Goal: Transaction & Acquisition: Book appointment/travel/reservation

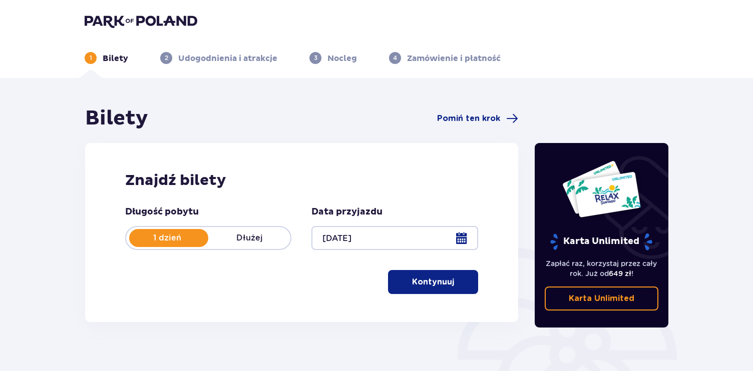
click at [464, 241] on div at bounding box center [394, 238] width 166 height 24
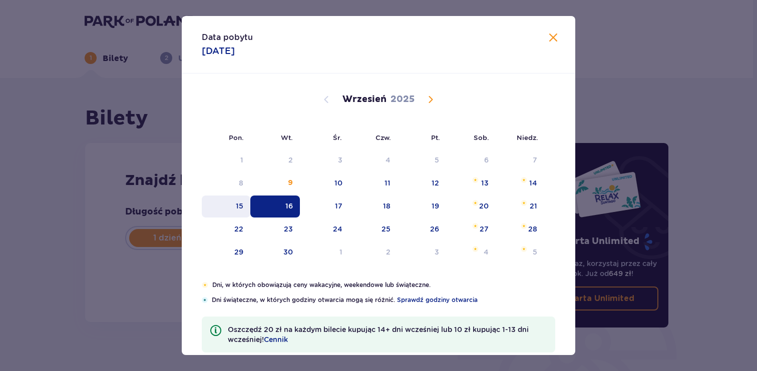
click at [240, 208] on div "15" at bounding box center [240, 206] width 8 height 10
type input "15.09.25"
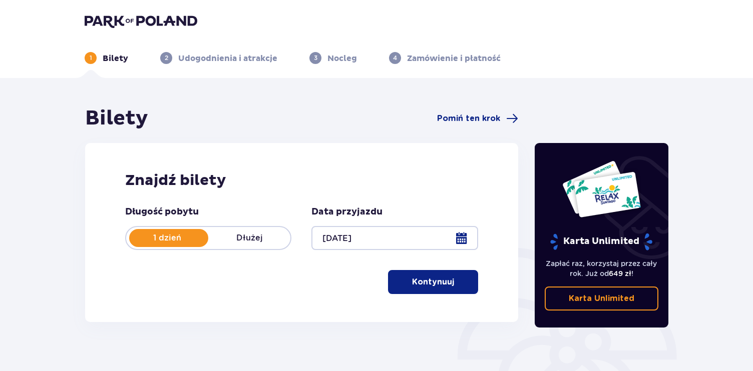
click at [443, 284] on p "Kontynuuj" at bounding box center [433, 282] width 42 height 11
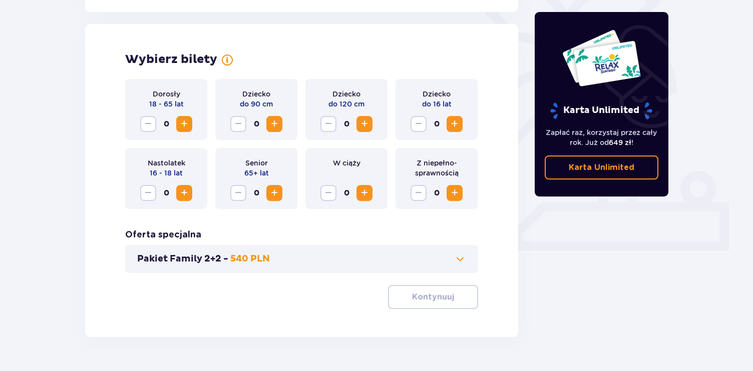
scroll to position [278, 0]
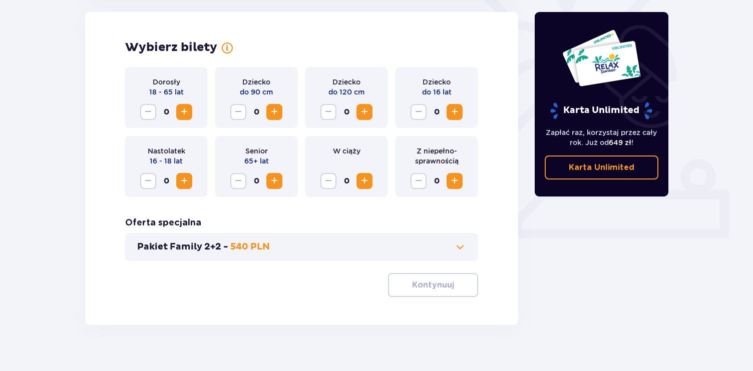
click at [190, 114] on span "Increase" at bounding box center [184, 112] width 12 height 12
click at [189, 114] on span "Increase" at bounding box center [184, 112] width 12 height 12
click at [457, 113] on span "Increase" at bounding box center [454, 112] width 12 height 12
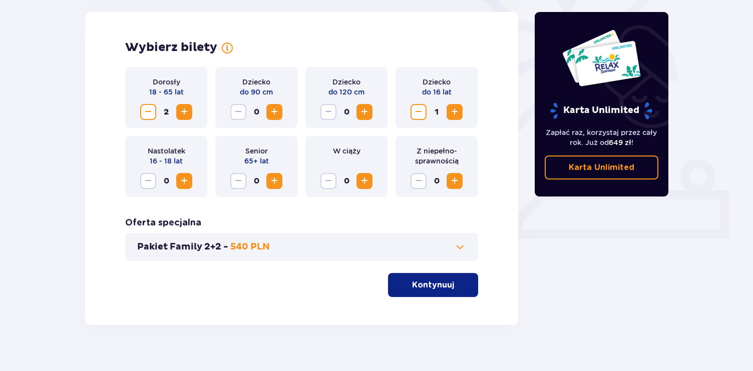
click at [441, 291] on button "Kontynuuj" at bounding box center [433, 285] width 90 height 24
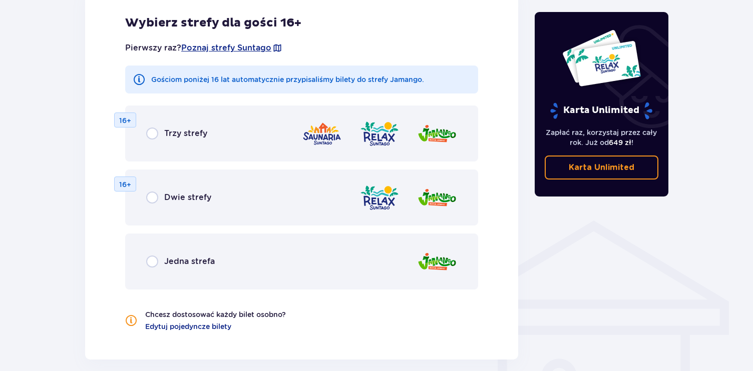
scroll to position [599, 0]
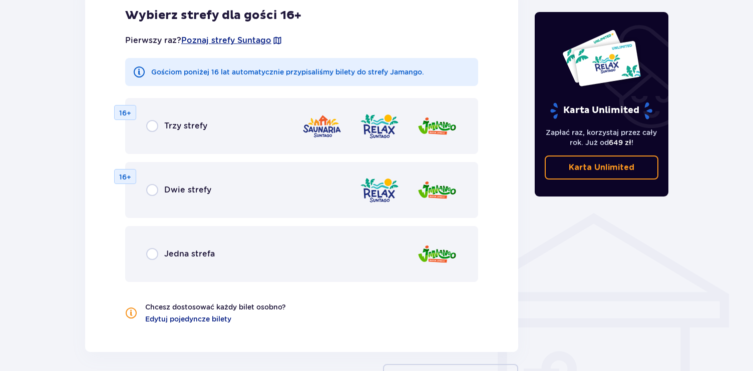
click at [200, 192] on p "Dwie strefy" at bounding box center [187, 190] width 47 height 11
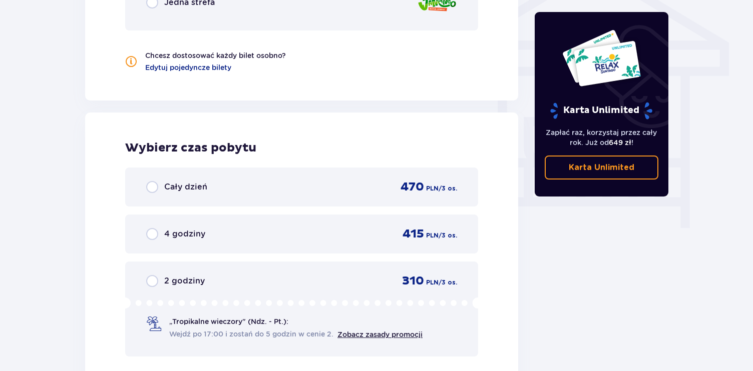
scroll to position [857, 0]
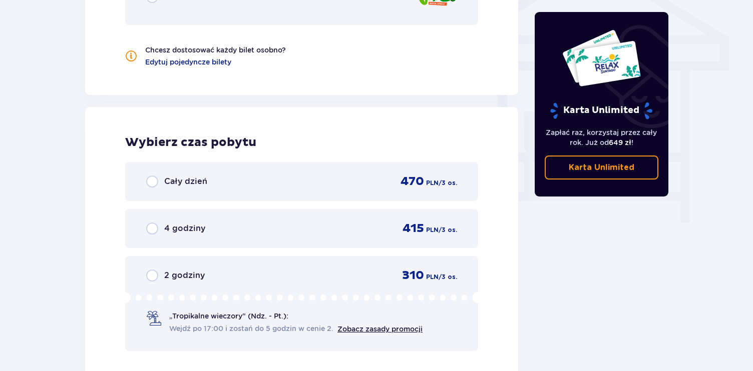
click at [314, 184] on div "Cały dzień 470 PLN / 3 os." at bounding box center [301, 181] width 311 height 15
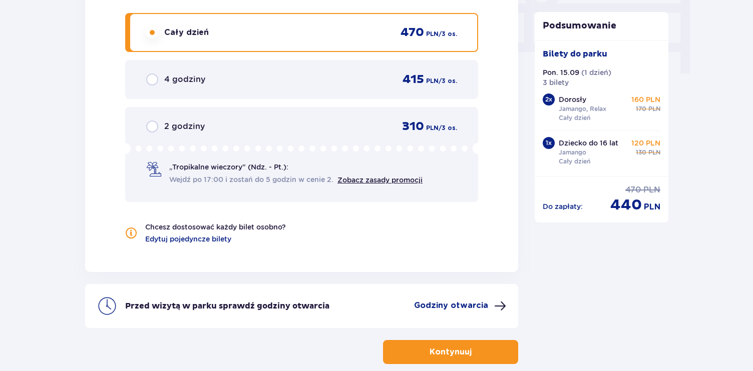
scroll to position [1013, 0]
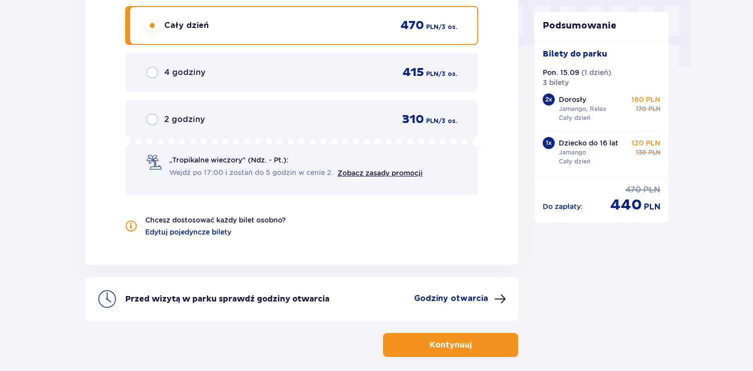
click at [437, 341] on p "Kontynuuj" at bounding box center [450, 345] width 42 height 11
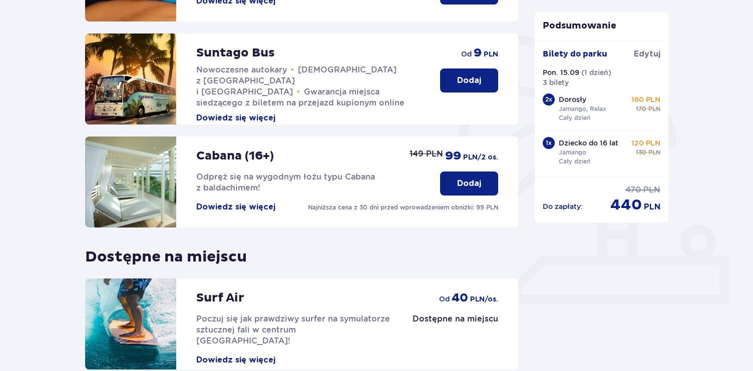
scroll to position [285, 0]
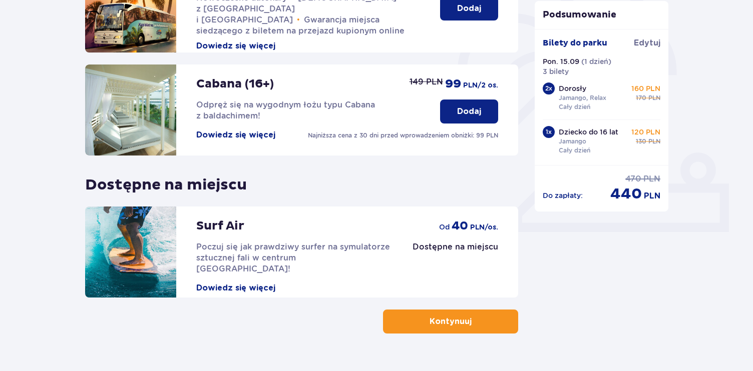
click at [471, 317] on span "button" at bounding box center [473, 322] width 12 height 12
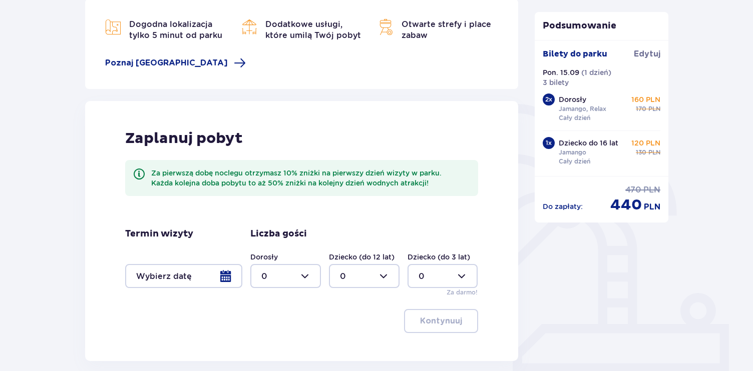
scroll to position [145, 0]
click at [227, 279] on div at bounding box center [183, 276] width 117 height 24
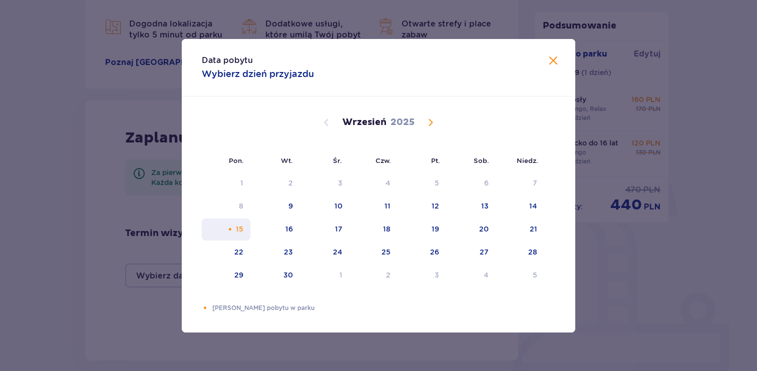
click at [240, 231] on div "15" at bounding box center [240, 229] width 8 height 10
click at [276, 233] on div "16" at bounding box center [275, 230] width 50 height 22
type input "15.09.25 - 16.09.25"
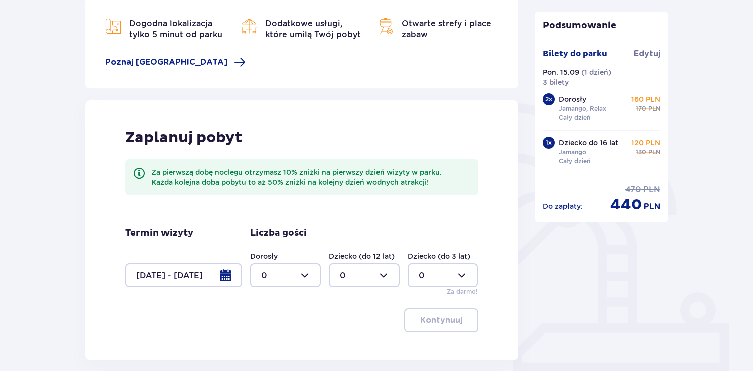
click at [309, 280] on div at bounding box center [285, 276] width 71 height 24
click at [277, 218] on div "2" at bounding box center [285, 220] width 49 height 11
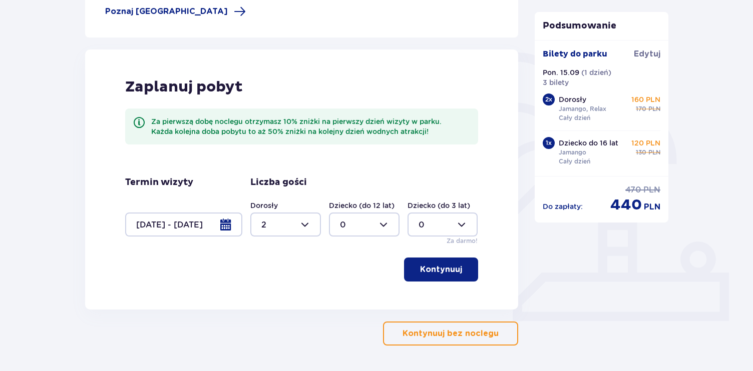
scroll to position [198, 0]
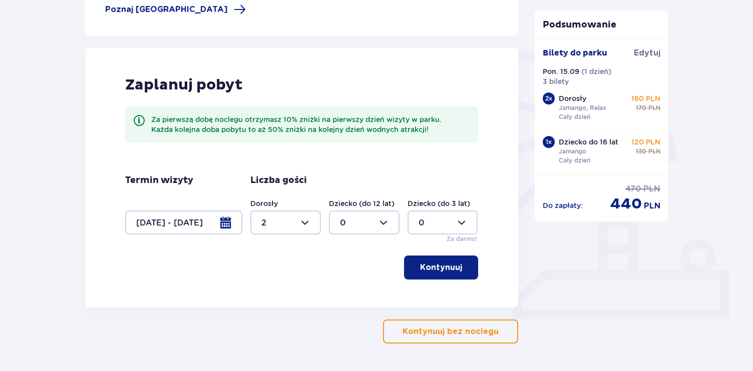
click at [313, 227] on div at bounding box center [285, 223] width 71 height 24
click at [266, 315] on p "3" at bounding box center [263, 316] width 5 height 11
type input "3"
click at [277, 292] on div "Zaplanuj pobyt Za pierwszą dobę noclegu otrzymasz 10% zniżki na pierwszy dzień …" at bounding box center [301, 178] width 433 height 260
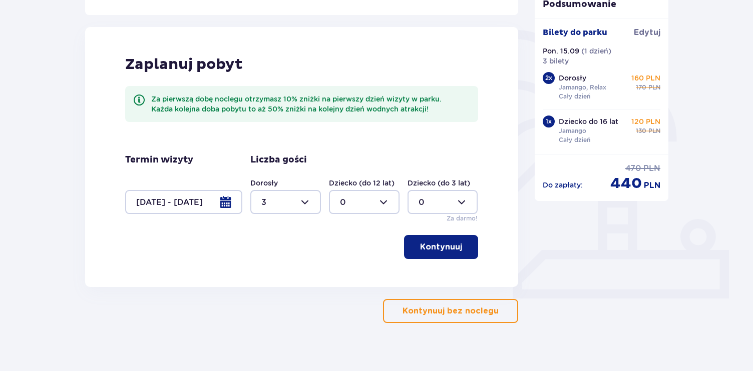
scroll to position [226, 0]
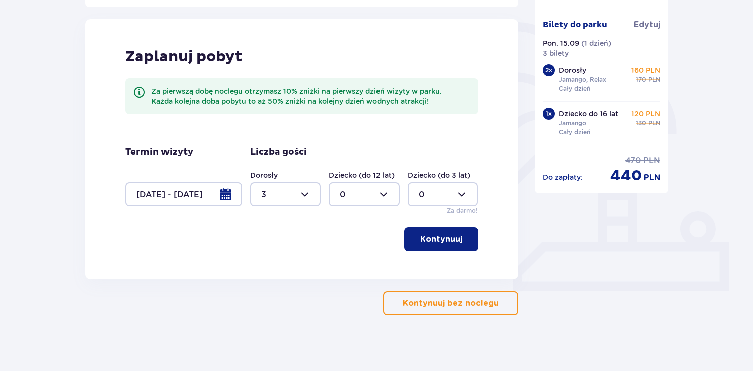
click at [425, 240] on p "Kontynuuj" at bounding box center [441, 239] width 42 height 11
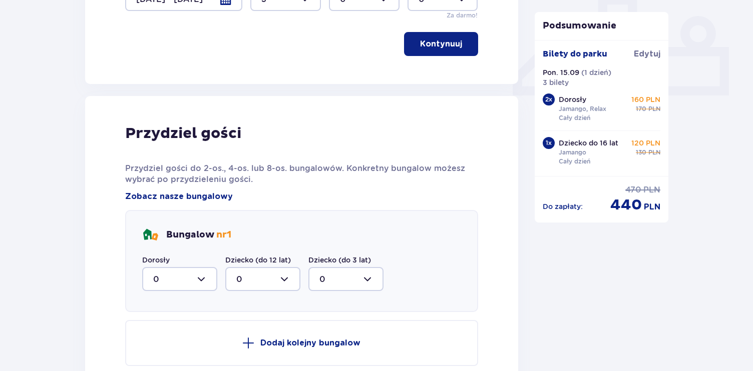
scroll to position [428, 0]
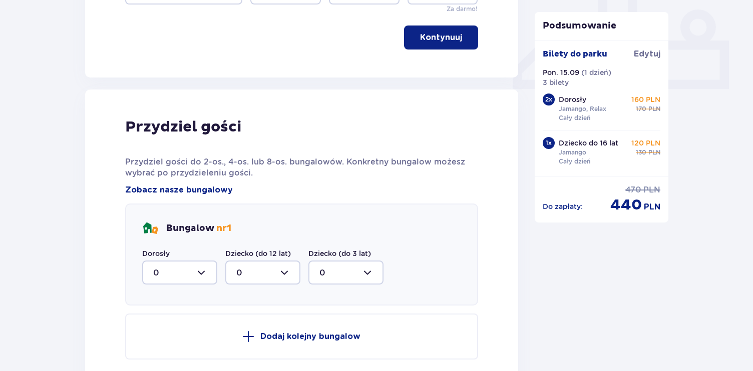
click at [183, 277] on div at bounding box center [179, 273] width 75 height 24
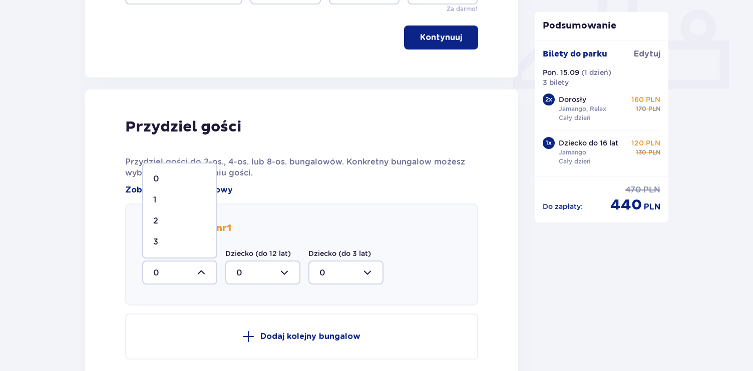
click at [176, 220] on div "2" at bounding box center [179, 221] width 53 height 11
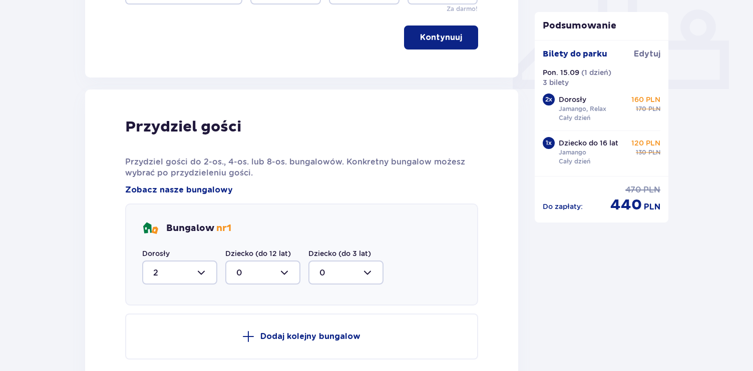
click at [177, 271] on div at bounding box center [179, 273] width 75 height 24
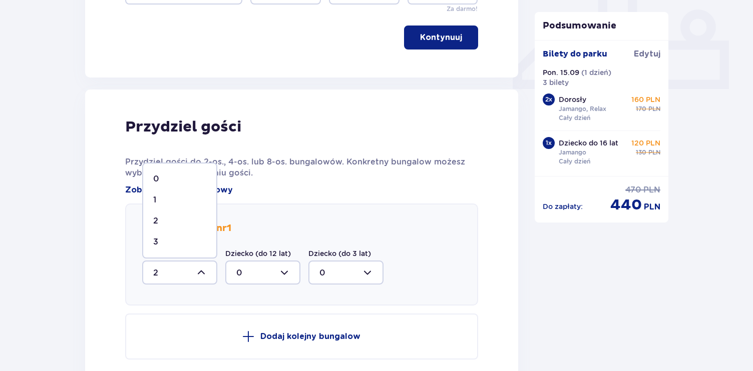
click at [170, 246] on div "3" at bounding box center [179, 242] width 53 height 11
type input "3"
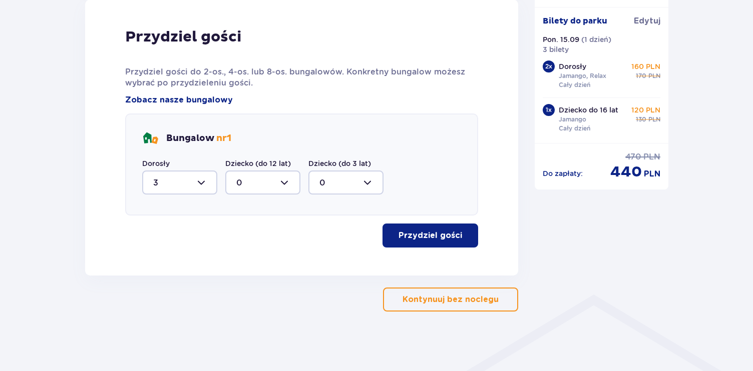
scroll to position [518, 0]
click at [418, 237] on p "Przydziel gości" at bounding box center [430, 235] width 64 height 11
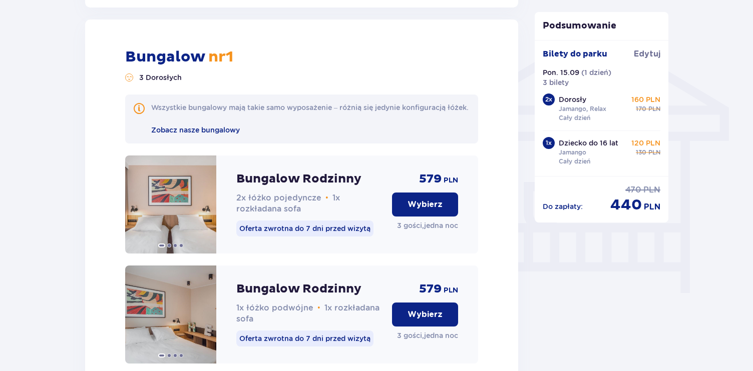
scroll to position [900, 0]
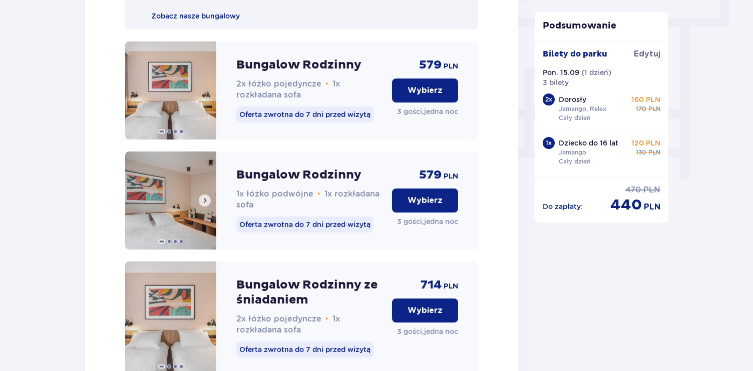
click at [185, 224] on img at bounding box center [170, 201] width 91 height 98
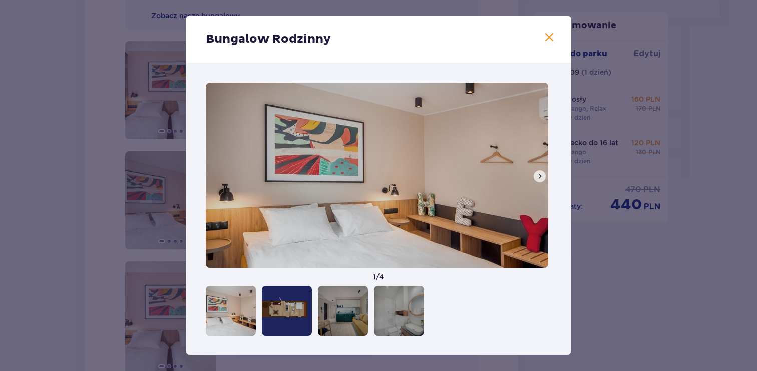
click at [540, 177] on span at bounding box center [539, 177] width 8 height 8
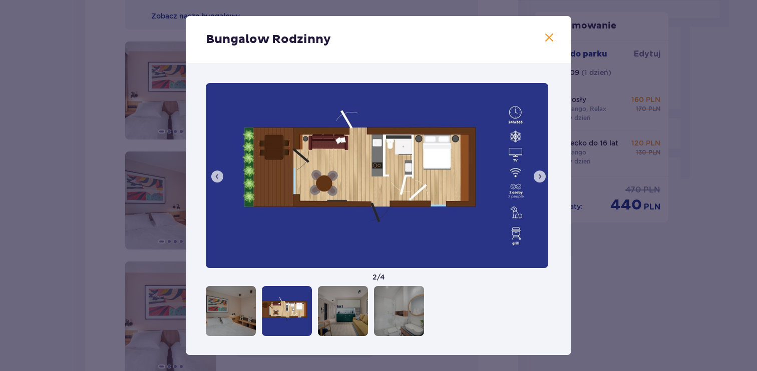
click at [538, 177] on span at bounding box center [539, 177] width 8 height 8
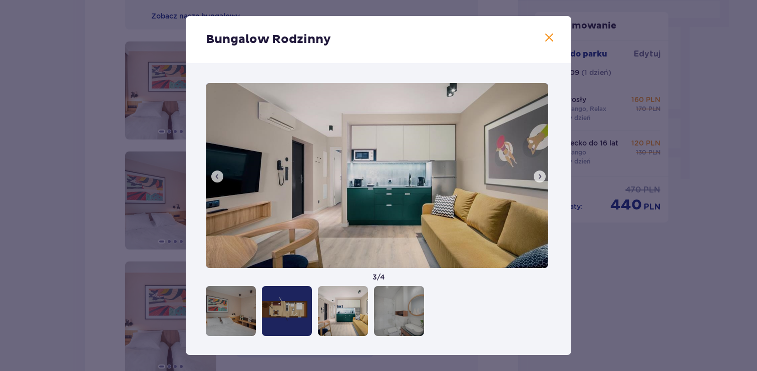
click at [537, 177] on span at bounding box center [539, 177] width 8 height 8
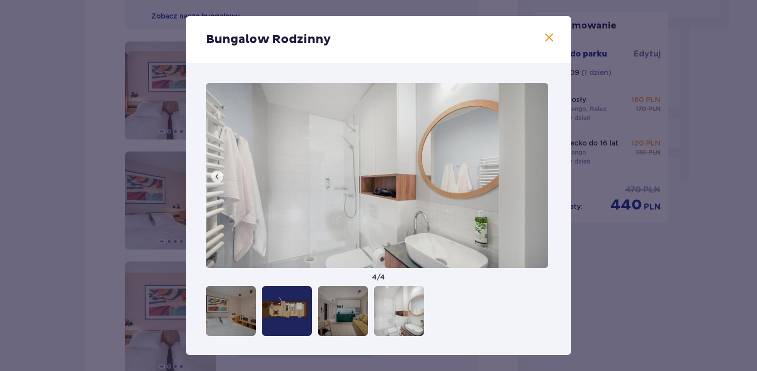
click at [537, 177] on img at bounding box center [377, 175] width 342 height 185
click at [544, 42] on span at bounding box center [549, 38] width 12 height 12
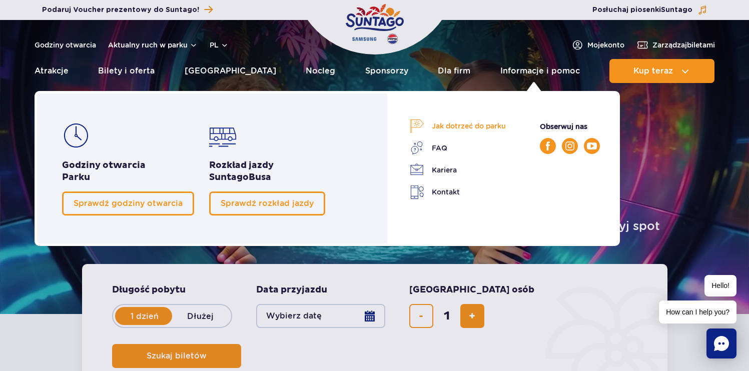
click at [494, 127] on link "Jak dotrzeć do parku" at bounding box center [458, 126] width 96 height 14
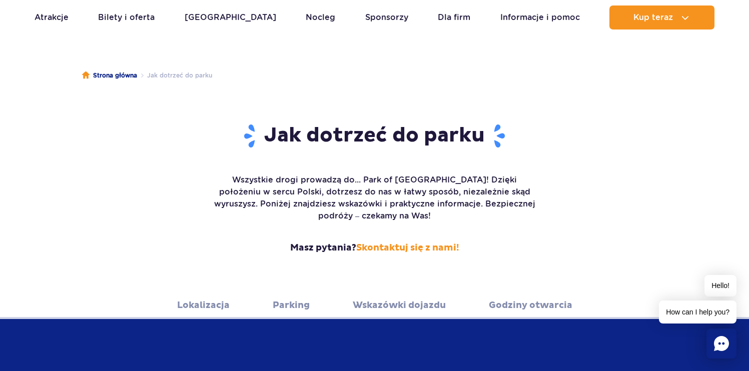
scroll to position [195, 0]
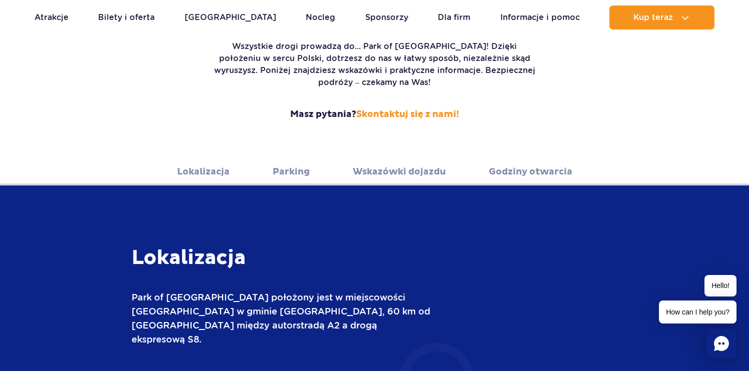
click at [222, 163] on link "Lokalizacja" at bounding box center [203, 172] width 53 height 28
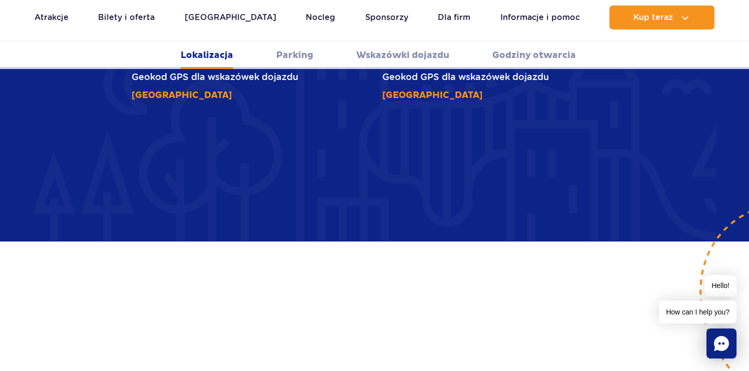
scroll to position [599, 0]
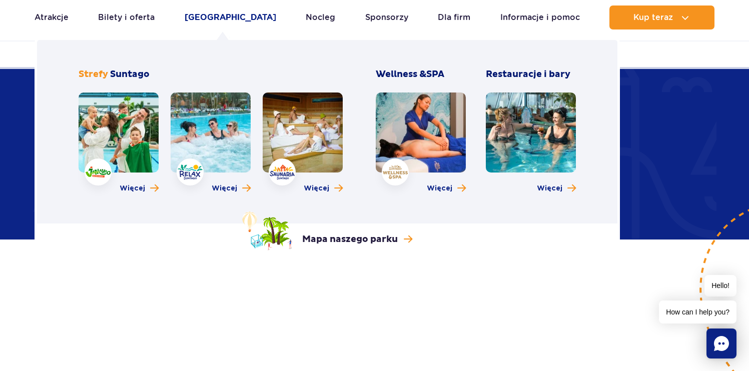
click at [225, 21] on link "[GEOGRAPHIC_DATA]" at bounding box center [231, 18] width 92 height 24
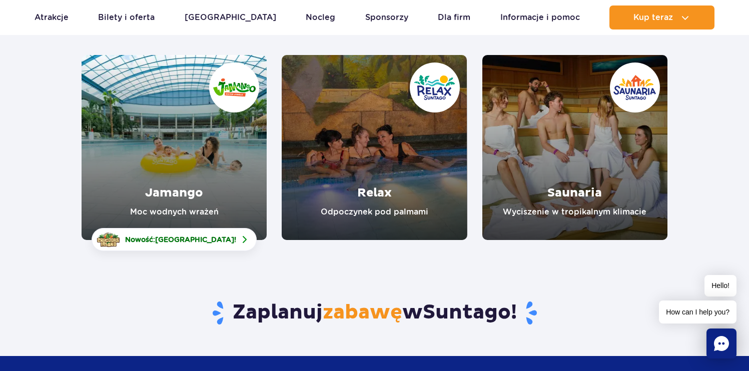
scroll to position [144, 0]
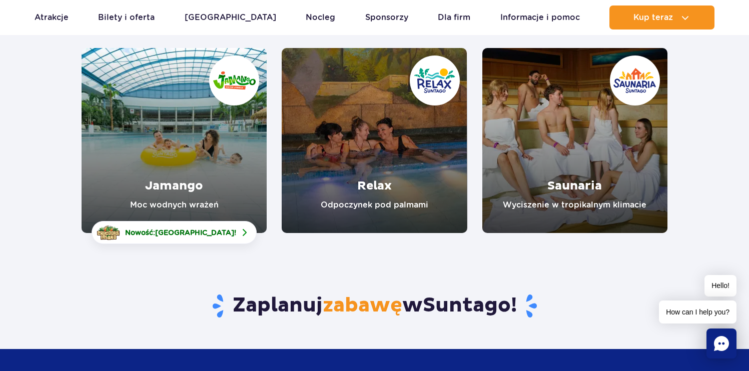
click at [222, 118] on link "Jamango" at bounding box center [174, 140] width 185 height 185
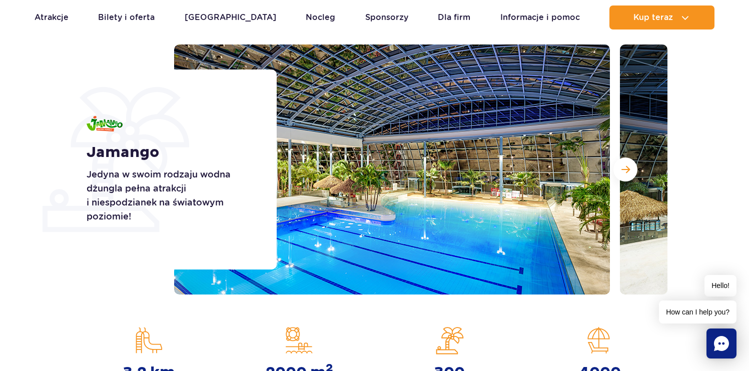
scroll to position [123, 0]
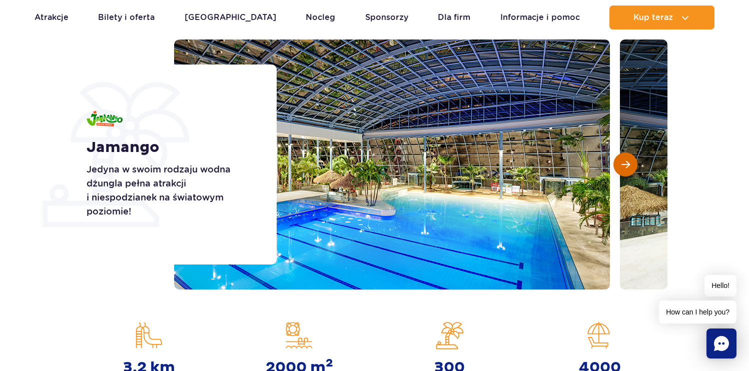
click at [622, 170] on button "Następny slajd" at bounding box center [625, 165] width 24 height 24
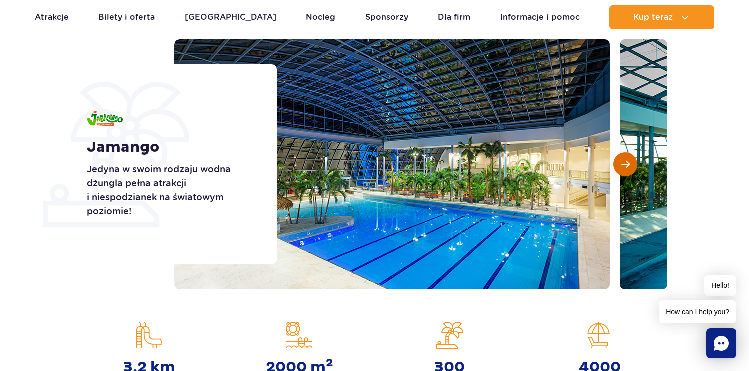
click at [622, 169] on span "Następny slajd" at bounding box center [625, 164] width 9 height 9
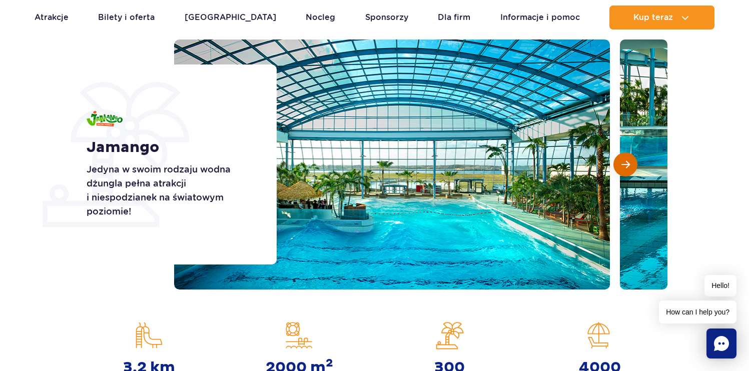
click at [622, 168] on span "Następny slajd" at bounding box center [625, 164] width 9 height 9
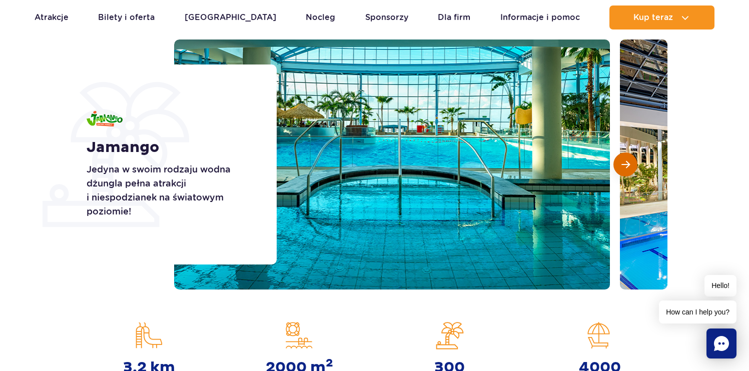
click at [623, 165] on span "Następny slajd" at bounding box center [625, 164] width 9 height 9
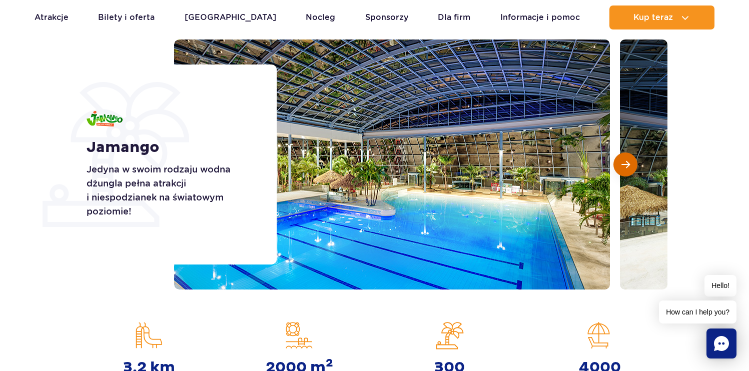
click at [623, 165] on span "Następny slajd" at bounding box center [625, 164] width 9 height 9
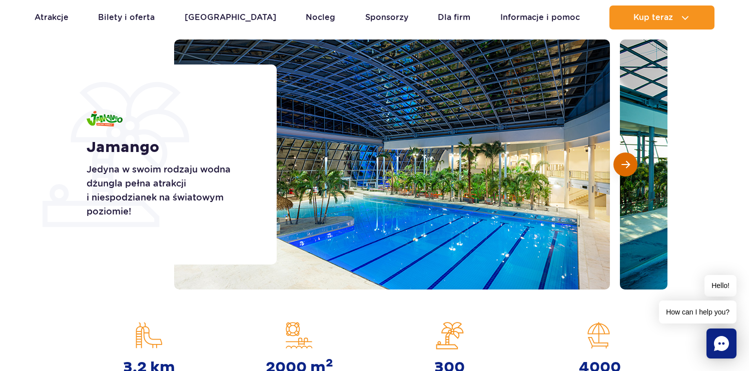
click at [623, 165] on span "Następny slajd" at bounding box center [625, 164] width 9 height 9
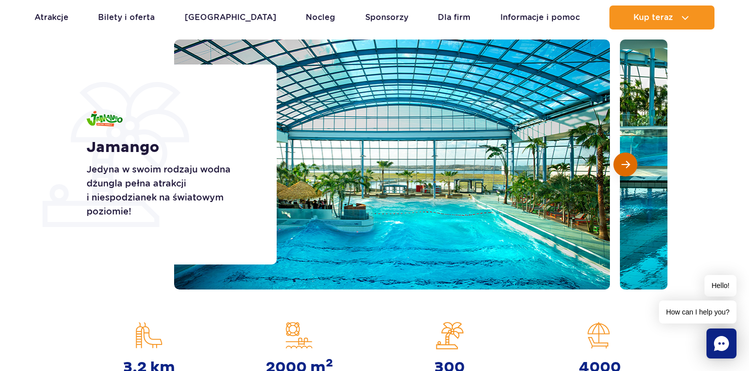
click at [623, 165] on span "Następny slajd" at bounding box center [625, 164] width 9 height 9
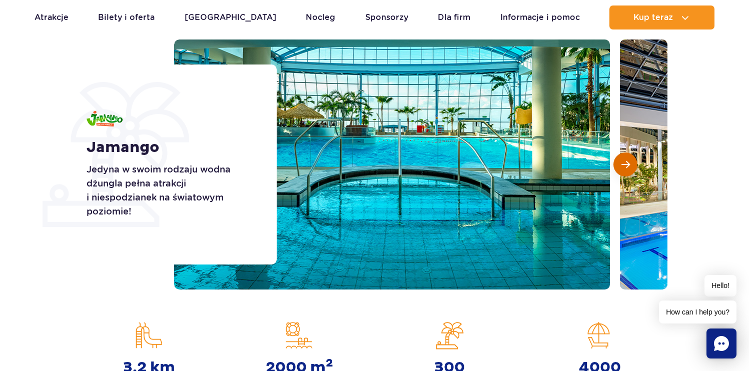
click at [623, 165] on span "Następny slajd" at bounding box center [625, 164] width 9 height 9
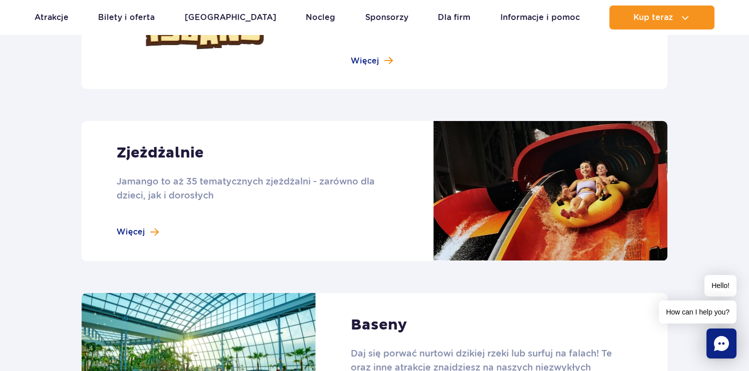
scroll to position [822, 0]
click at [141, 230] on link at bounding box center [375, 191] width 586 height 140
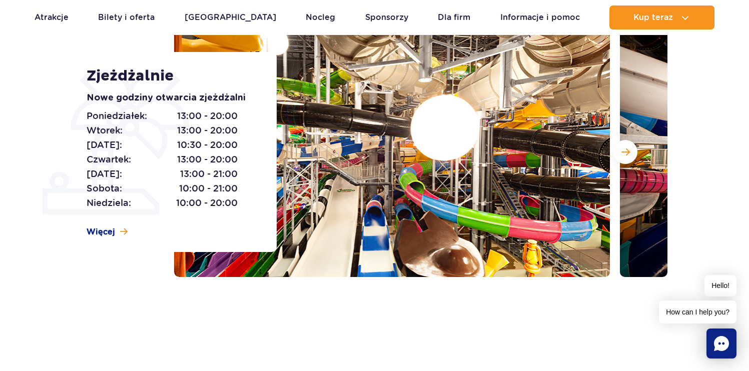
scroll to position [136, 0]
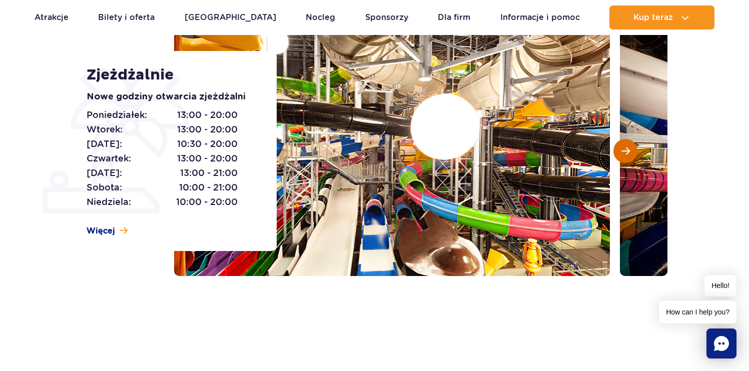
click at [625, 154] on span "Następny slajd" at bounding box center [625, 151] width 9 height 9
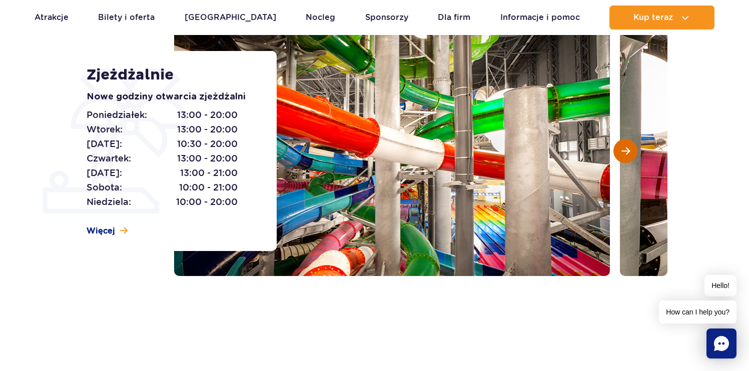
click at [625, 156] on button "Następny slajd" at bounding box center [625, 151] width 24 height 24
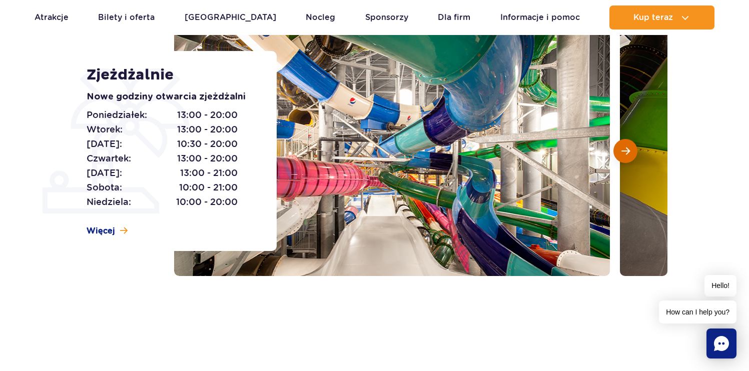
click at [625, 156] on button "Następny slajd" at bounding box center [625, 151] width 24 height 24
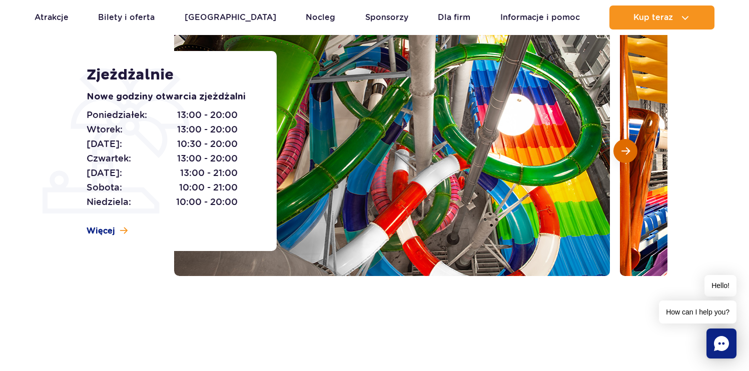
click at [625, 155] on button "Następny slajd" at bounding box center [625, 151] width 24 height 24
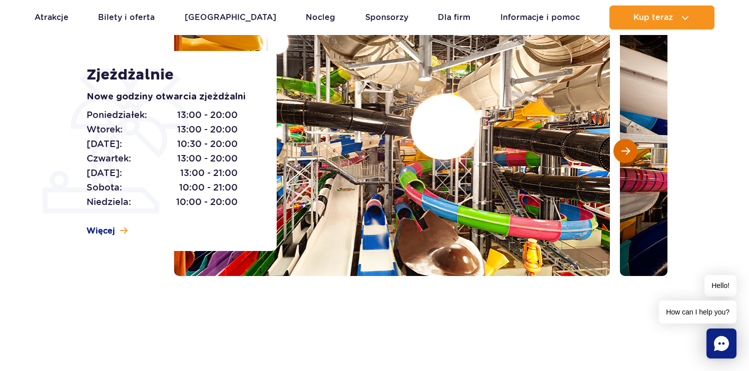
click at [625, 155] on button "Następny slajd" at bounding box center [625, 151] width 24 height 24
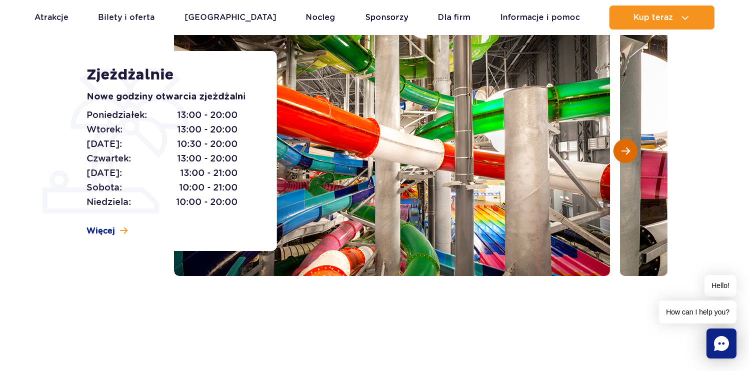
click at [625, 155] on button "Następny slajd" at bounding box center [625, 151] width 24 height 24
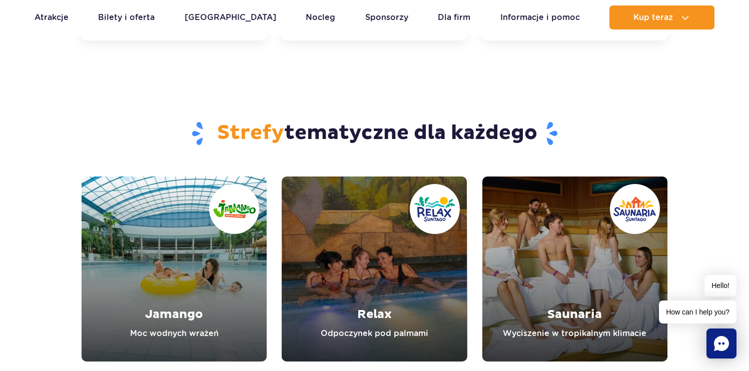
scroll to position [3467, 0]
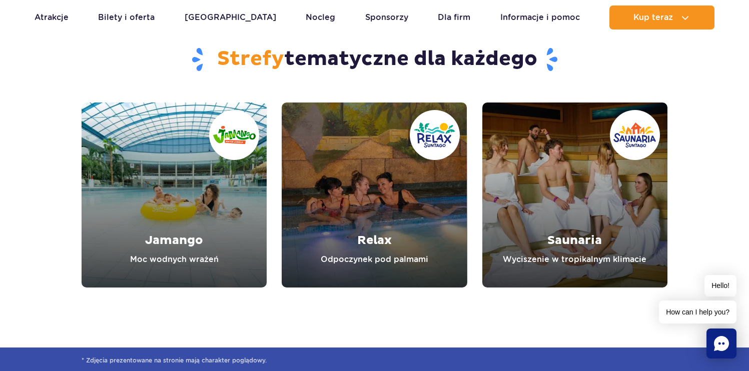
click at [396, 256] on link "Relax" at bounding box center [374, 195] width 185 height 185
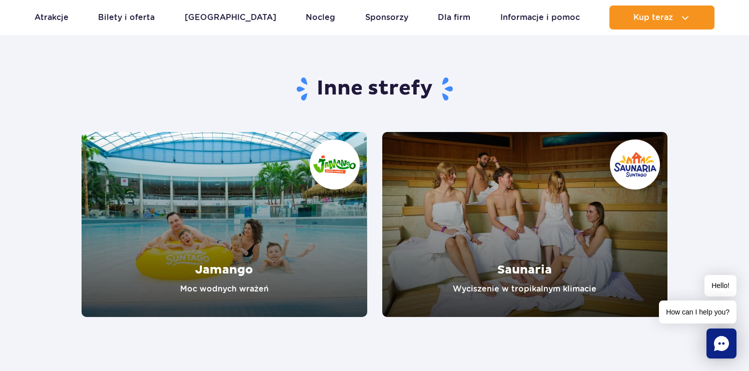
scroll to position [1762, 0]
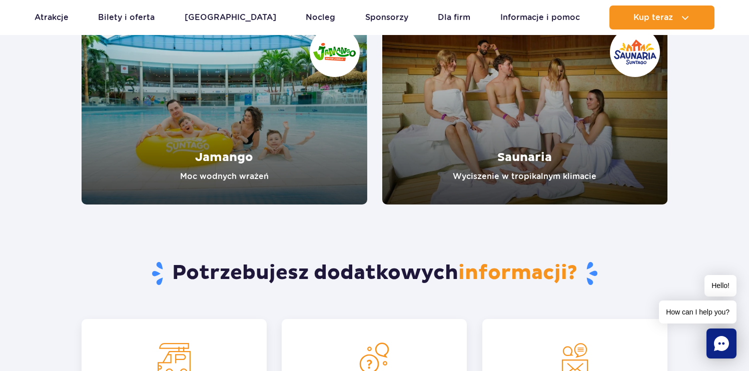
click at [218, 181] on link "Jamango" at bounding box center [225, 112] width 286 height 185
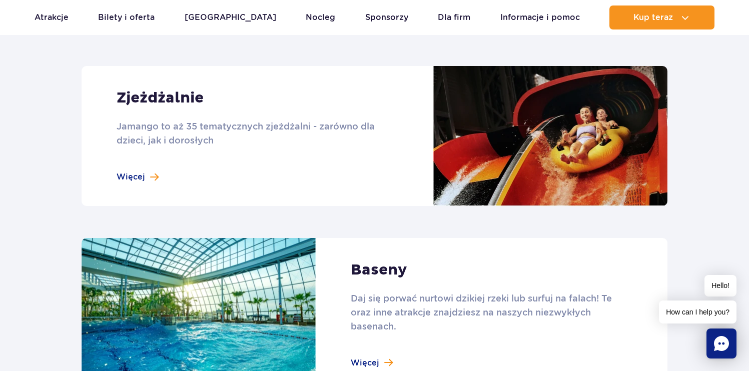
scroll to position [994, 0]
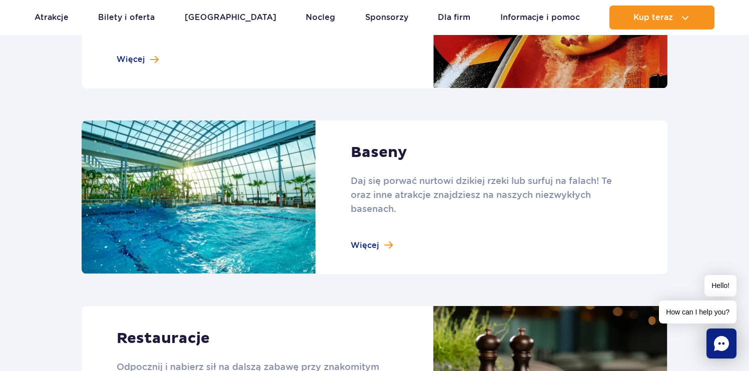
click at [372, 247] on link at bounding box center [375, 198] width 586 height 154
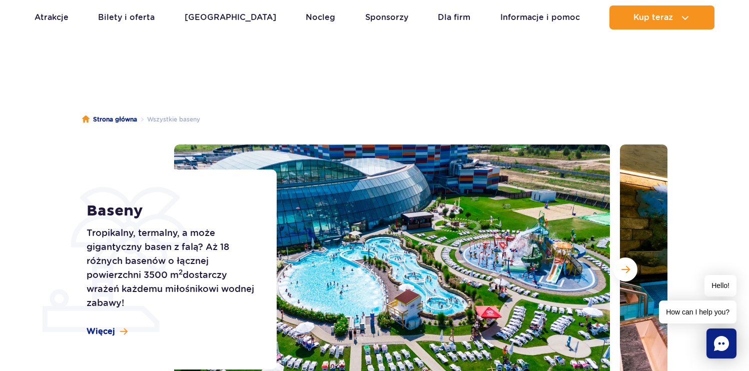
scroll to position [40, 0]
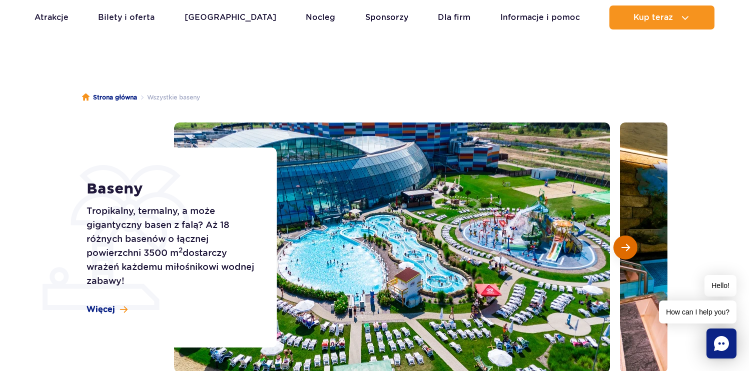
click at [626, 245] on span "Następny slajd" at bounding box center [625, 247] width 9 height 9
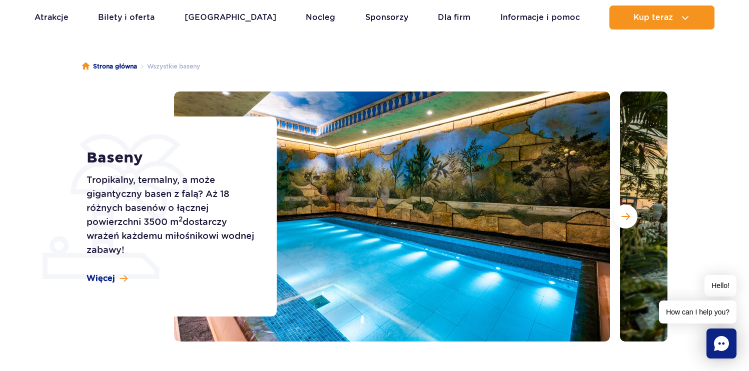
scroll to position [72, 0]
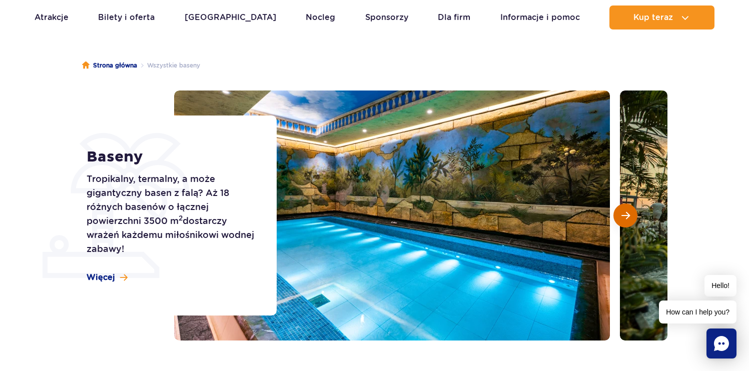
click at [631, 220] on button "Następny slajd" at bounding box center [625, 216] width 24 height 24
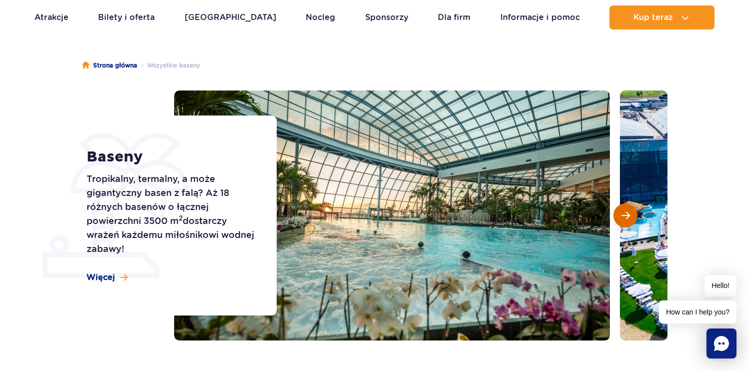
click at [630, 222] on button "Następny slajd" at bounding box center [625, 216] width 24 height 24
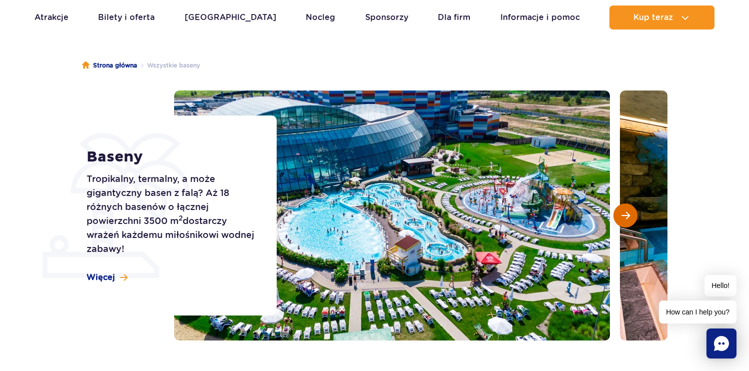
click at [630, 222] on button "Następny slajd" at bounding box center [625, 216] width 24 height 24
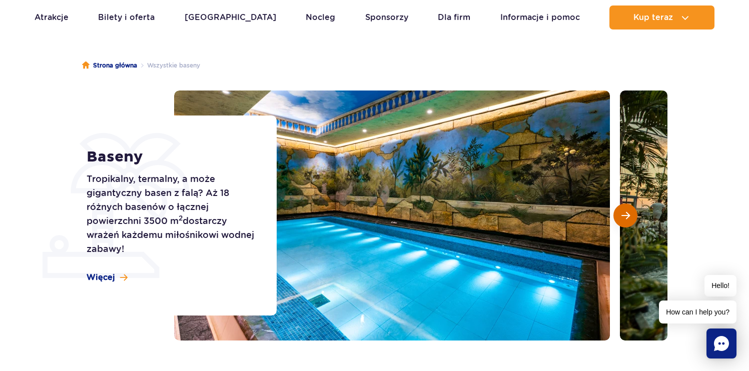
click at [630, 222] on button "Następny slajd" at bounding box center [625, 216] width 24 height 24
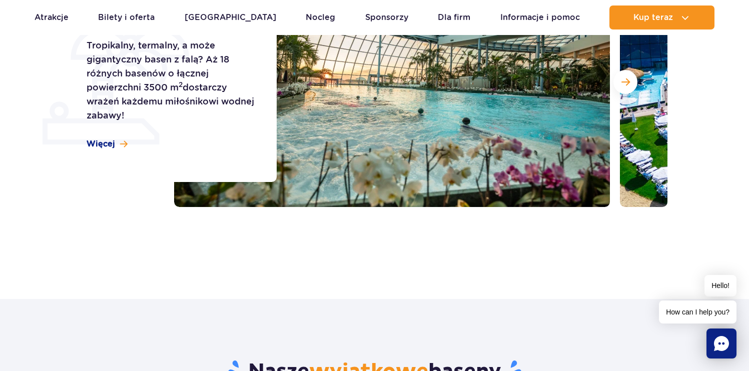
scroll to position [0, 0]
